Goal: Information Seeking & Learning: Learn about a topic

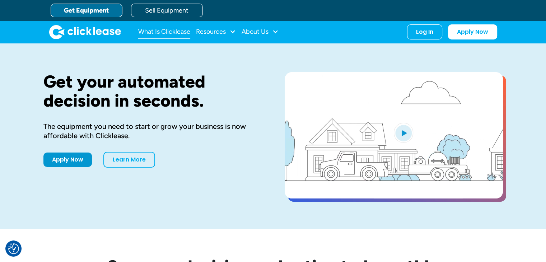
click at [182, 29] on link "What Is Clicklease" at bounding box center [164, 32] width 52 height 14
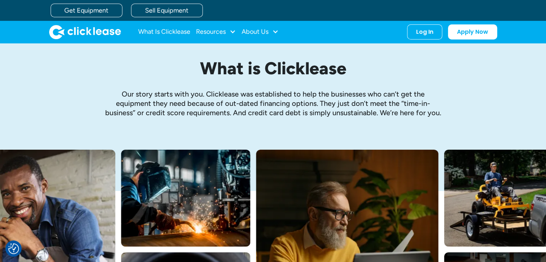
scroll to position [5, 0]
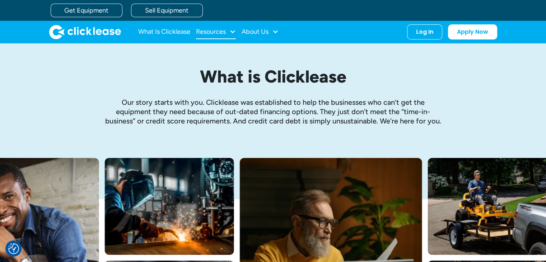
click at [226, 32] on div "Resources" at bounding box center [211, 32] width 30 height 0
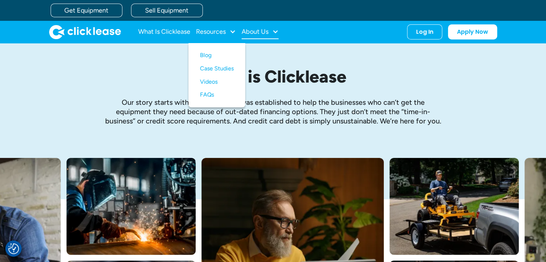
click at [256, 32] on div "About Us" at bounding box center [255, 32] width 27 height 0
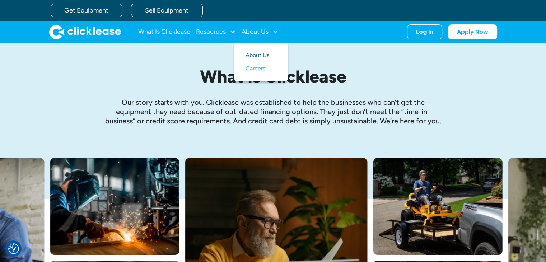
click at [262, 55] on link "About Us" at bounding box center [261, 55] width 31 height 13
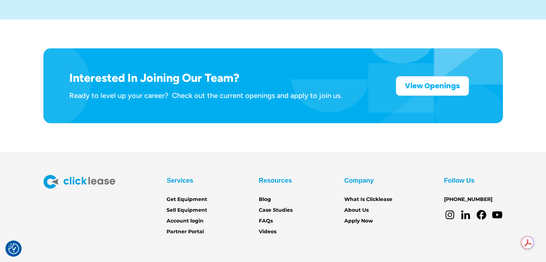
scroll to position [1182, 0]
